Goal: Navigation & Orientation: Find specific page/section

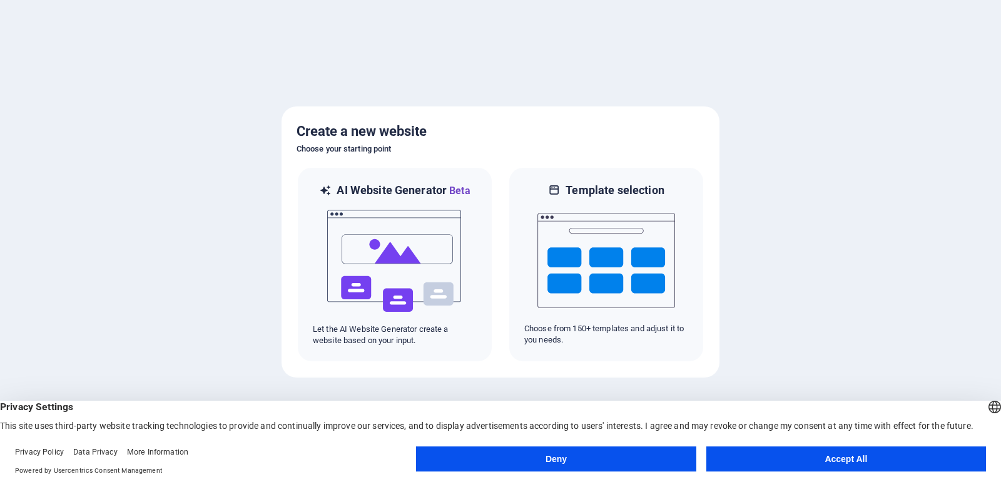
click at [860, 461] on button "Accept All" at bounding box center [847, 458] width 280 height 25
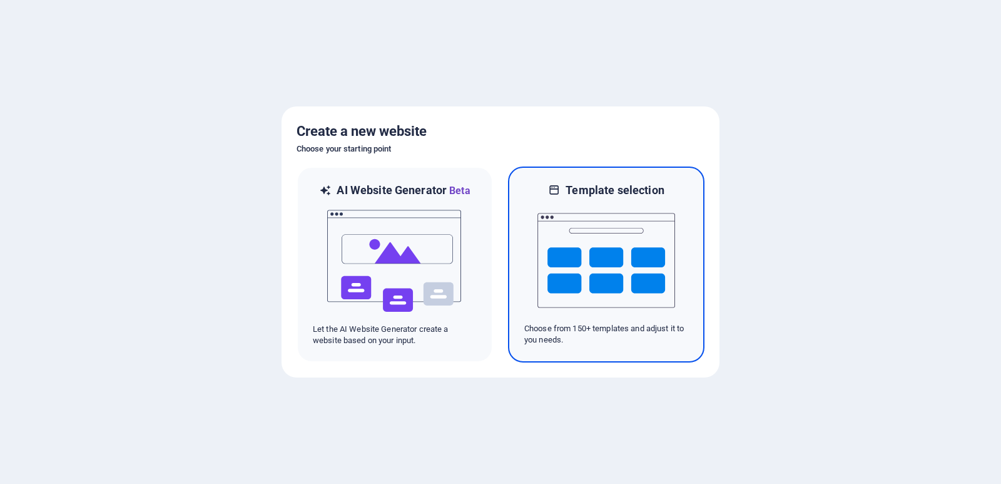
click at [592, 254] on img at bounding box center [607, 260] width 138 height 125
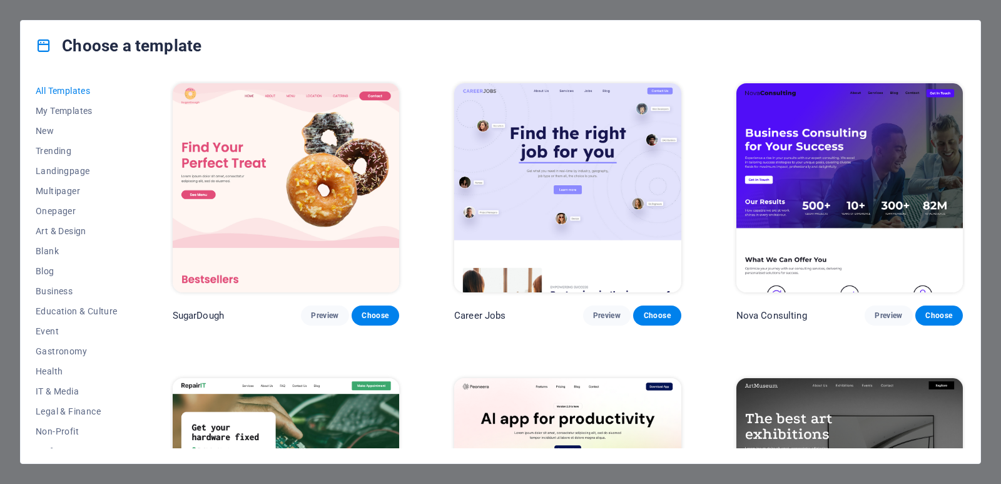
click at [576, 191] on img at bounding box center [567, 187] width 227 height 209
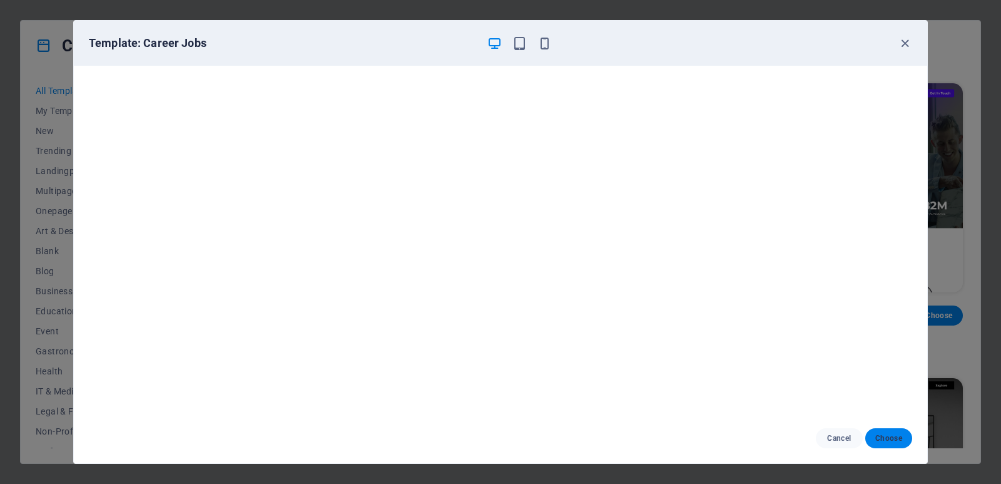
click at [891, 432] on button "Choose" at bounding box center [888, 438] width 47 height 20
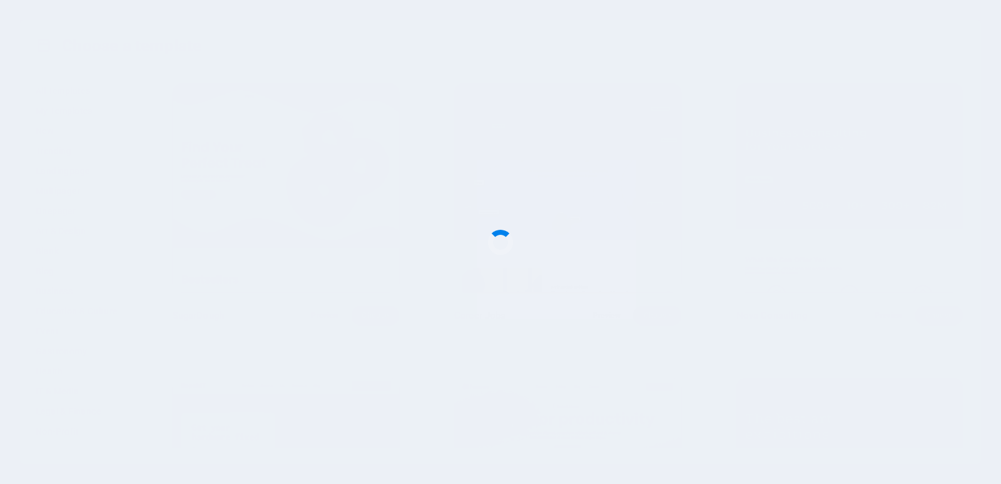
click at [886, 434] on div at bounding box center [500, 242] width 1001 height 484
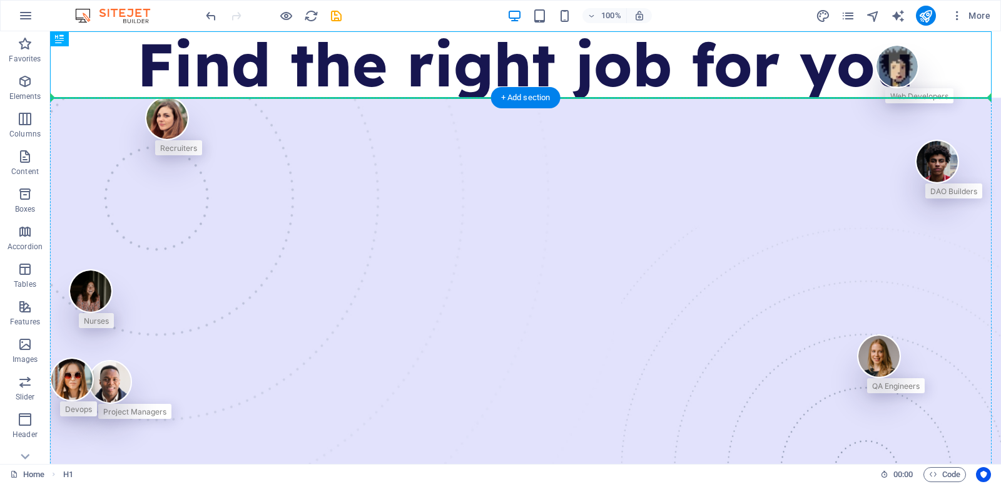
drag, startPoint x: 546, startPoint y: 70, endPoint x: 539, endPoint y: 231, distance: 161.0
